Goal: Check status: Check status

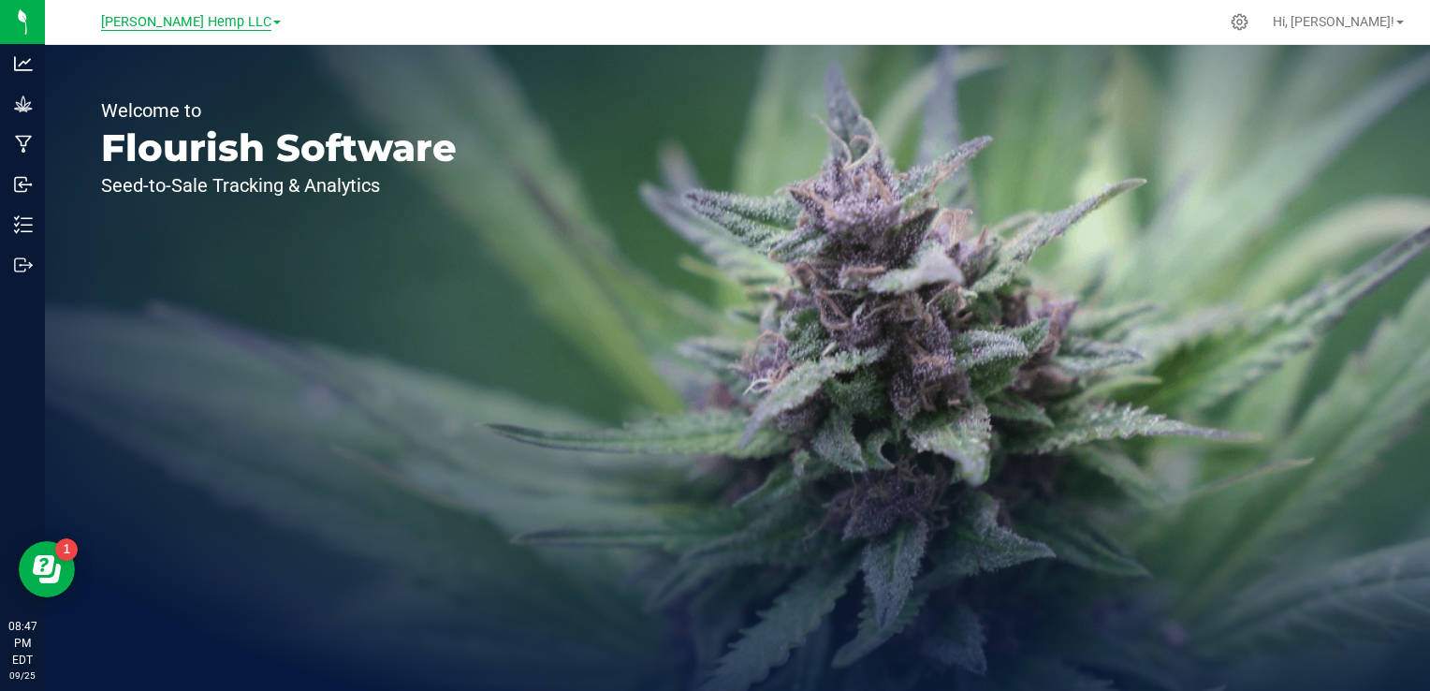
click at [221, 24] on span "[PERSON_NAME] Hemp LLC" at bounding box center [186, 22] width 170 height 17
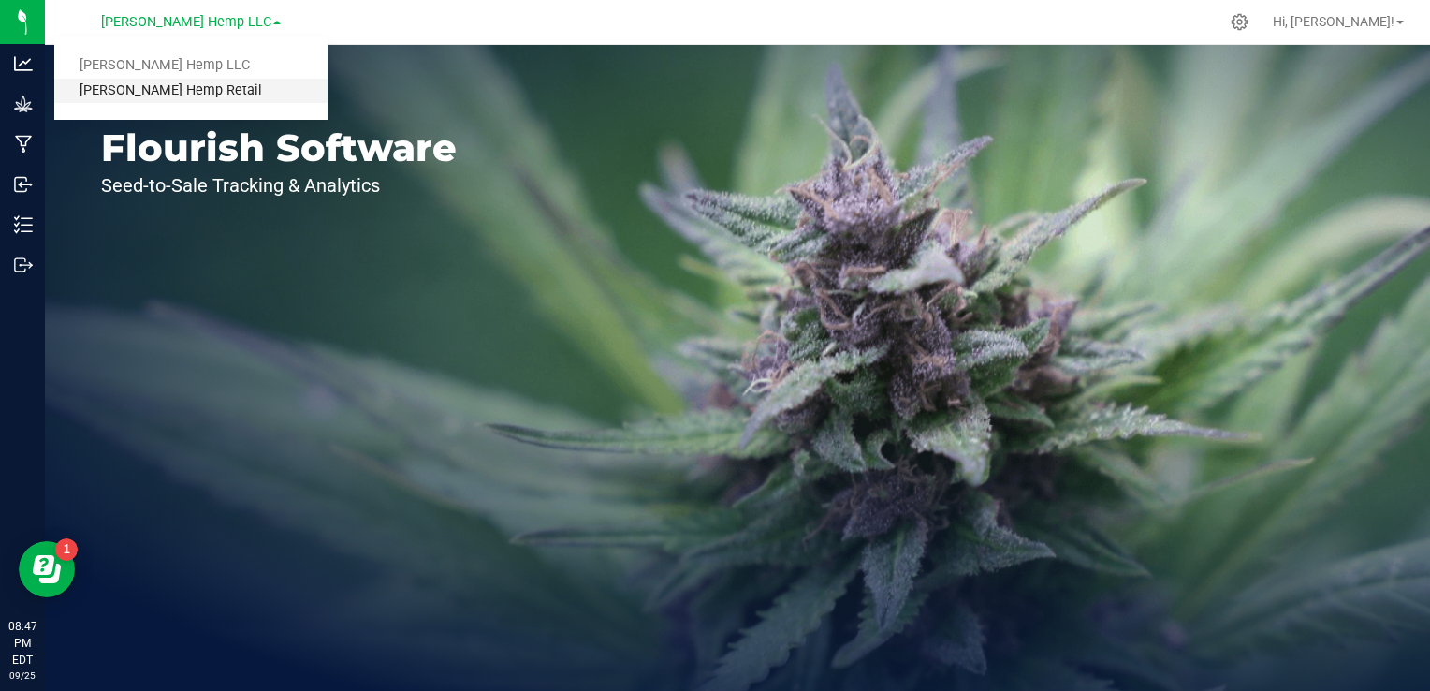
click at [154, 82] on link "[PERSON_NAME] Hemp Retail" at bounding box center [190, 91] width 273 height 25
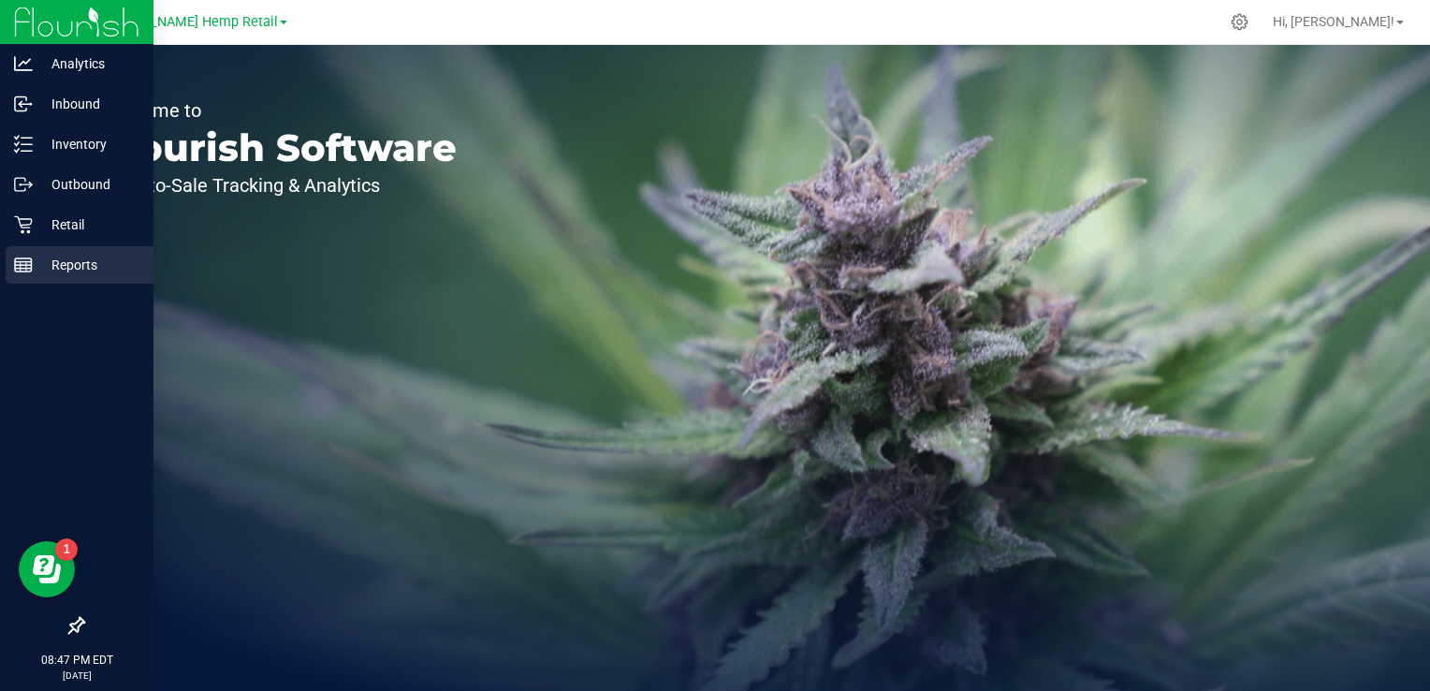
click at [29, 255] on icon at bounding box center [23, 264] width 19 height 19
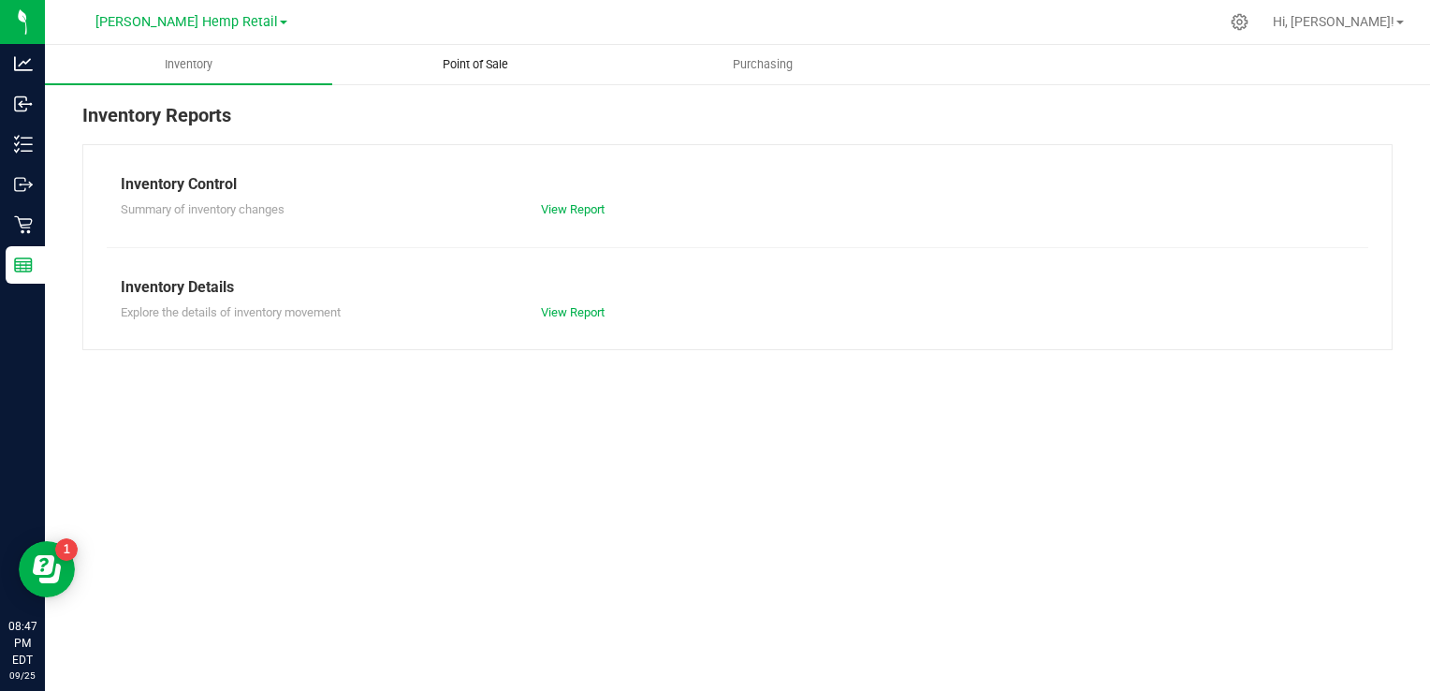
click at [470, 56] on span "Point of Sale" at bounding box center [475, 64] width 116 height 17
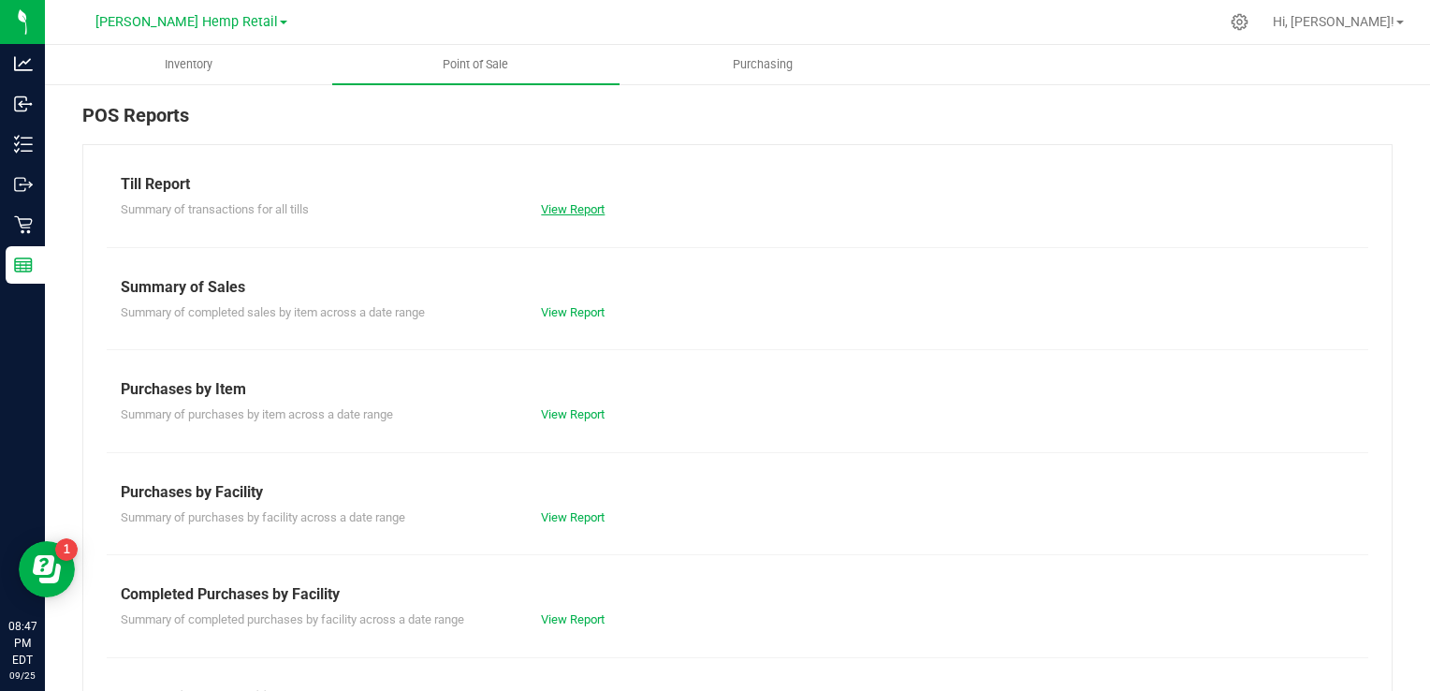
click at [554, 205] on link "View Report" at bounding box center [573, 209] width 64 height 14
